Goal: Find specific page/section: Find specific page/section

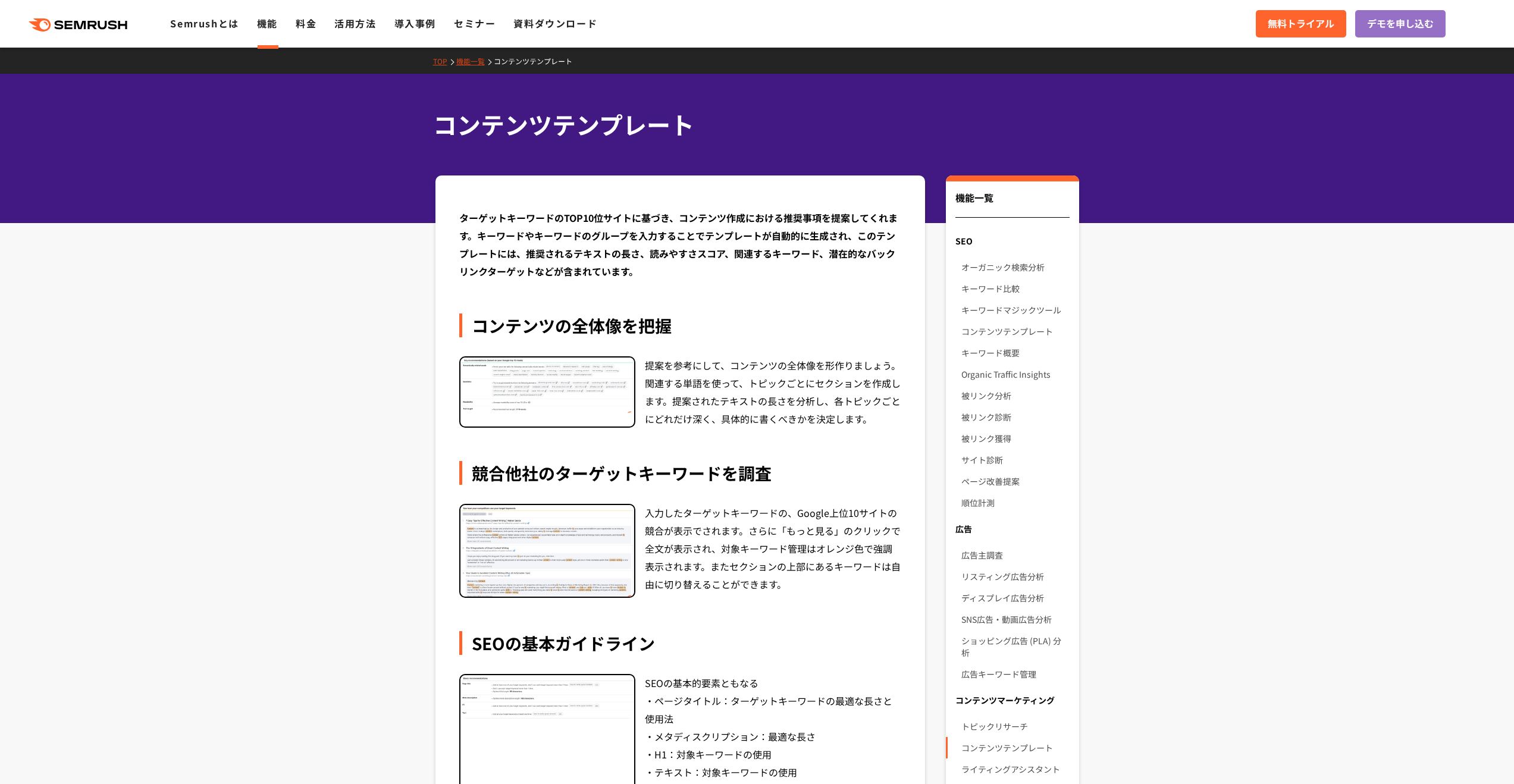
click at [544, 395] on img at bounding box center [547, 386] width 174 height 56
click at [999, 311] on link "キーワードマジックツール" at bounding box center [1014, 310] width 108 height 22
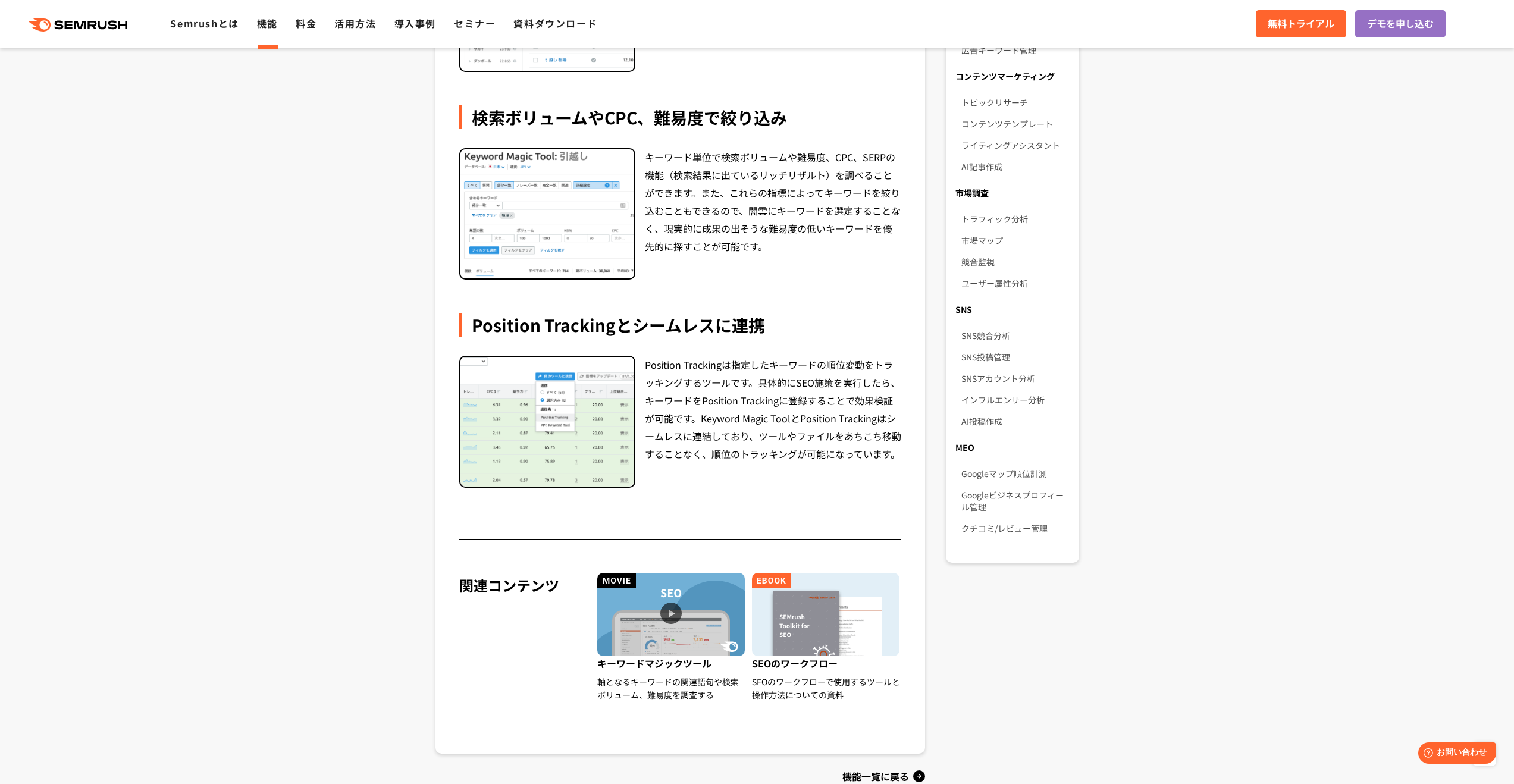
scroll to position [777, 0]
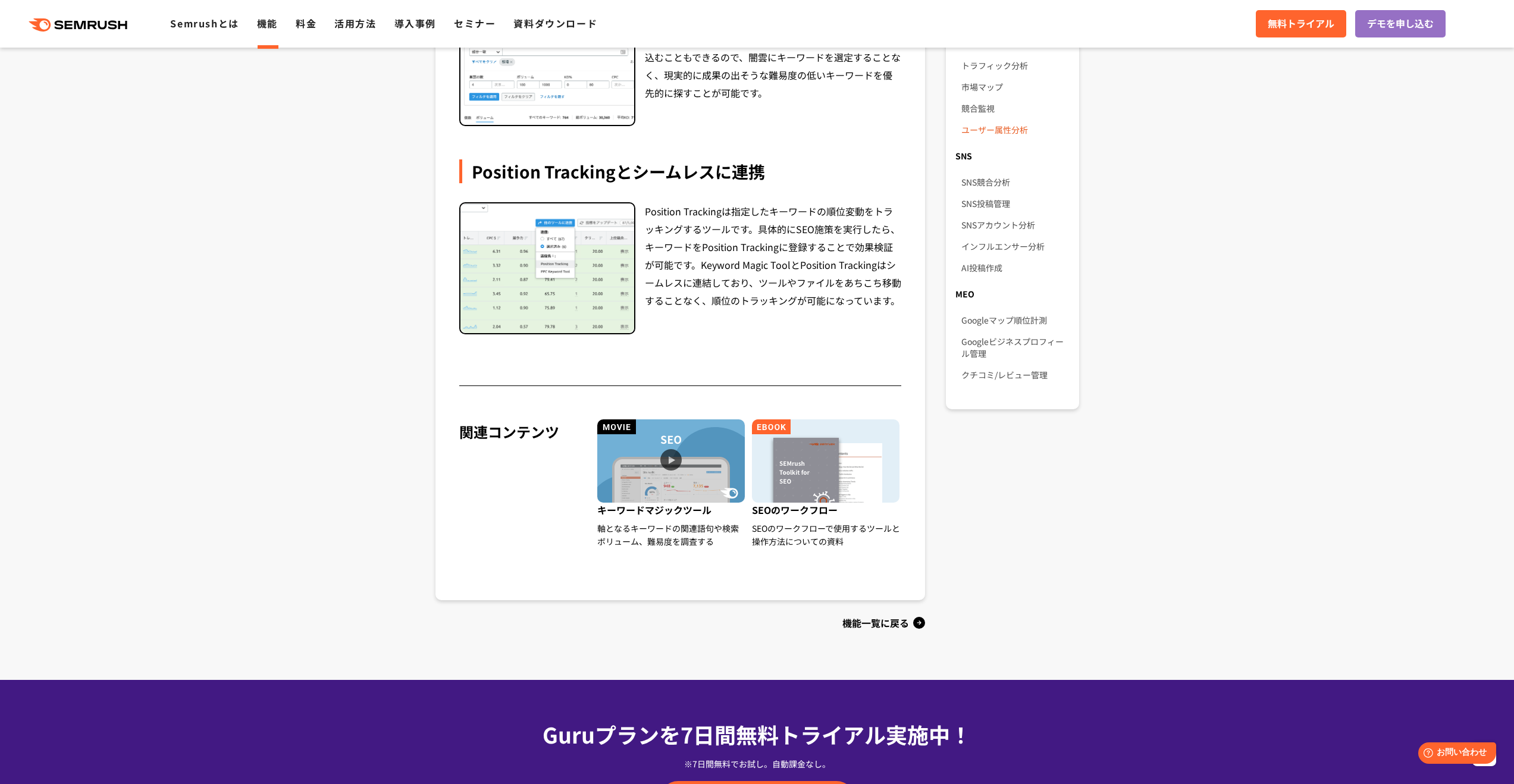
click at [986, 119] on link "ユーザー属性分析" at bounding box center [1014, 130] width 108 height 22
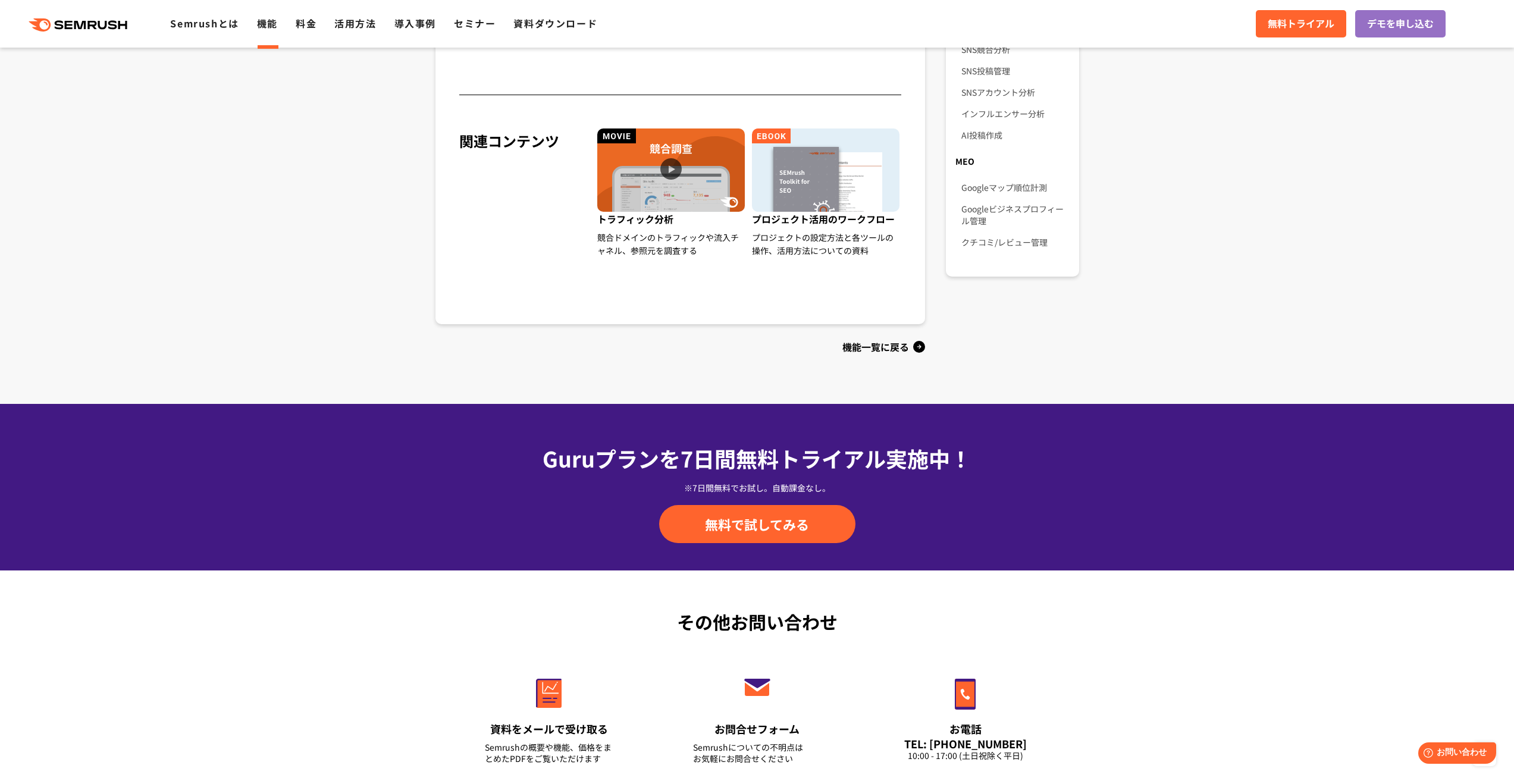
scroll to position [899, 0]
